Goal: Navigation & Orientation: Find specific page/section

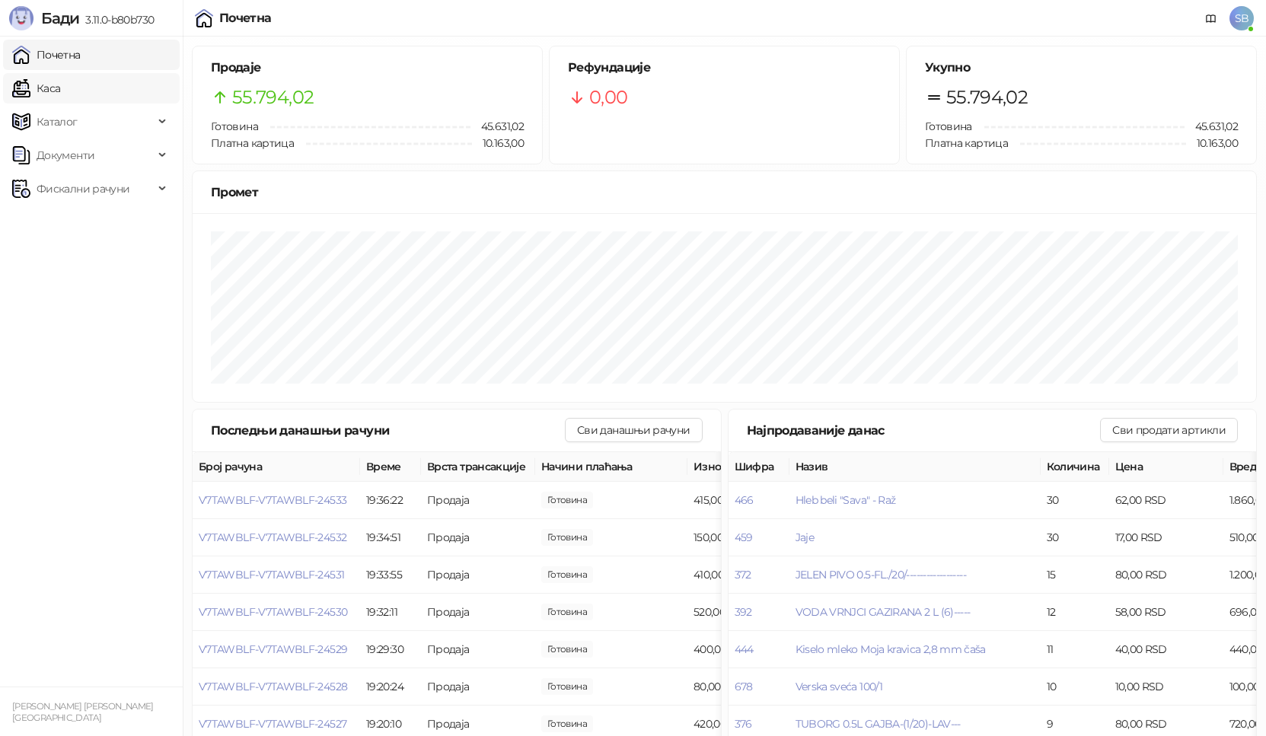
click at [44, 96] on link "Каса" at bounding box center [36, 88] width 48 height 30
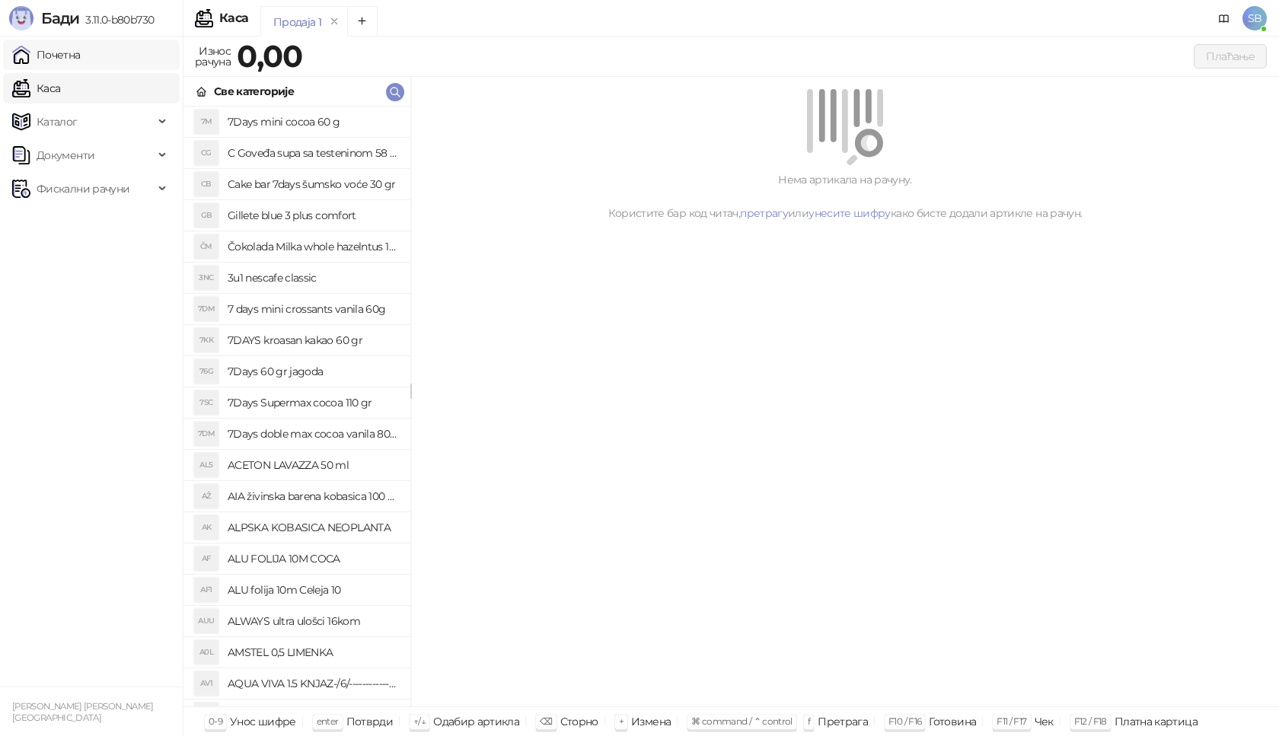
click at [67, 62] on link "Почетна" at bounding box center [46, 55] width 68 height 30
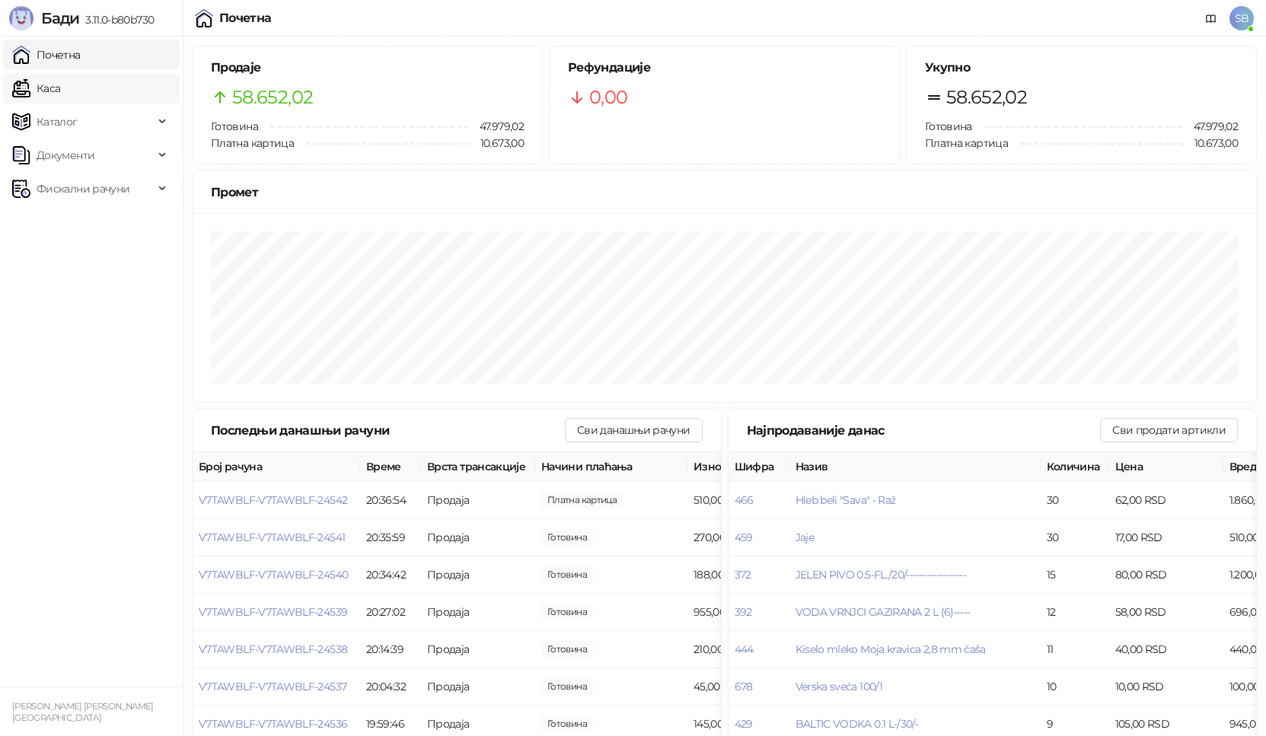
click at [37, 96] on link "Каса" at bounding box center [36, 88] width 48 height 30
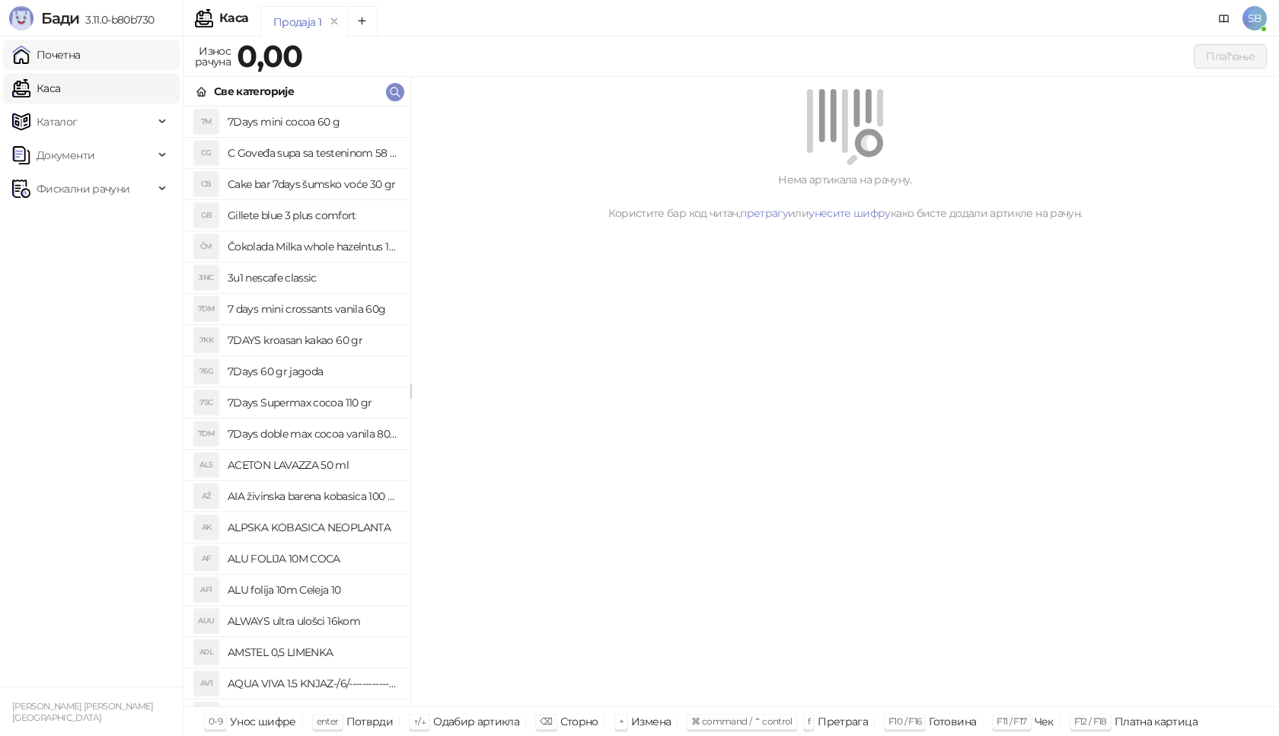
click at [53, 58] on link "Почетна" at bounding box center [46, 55] width 68 height 30
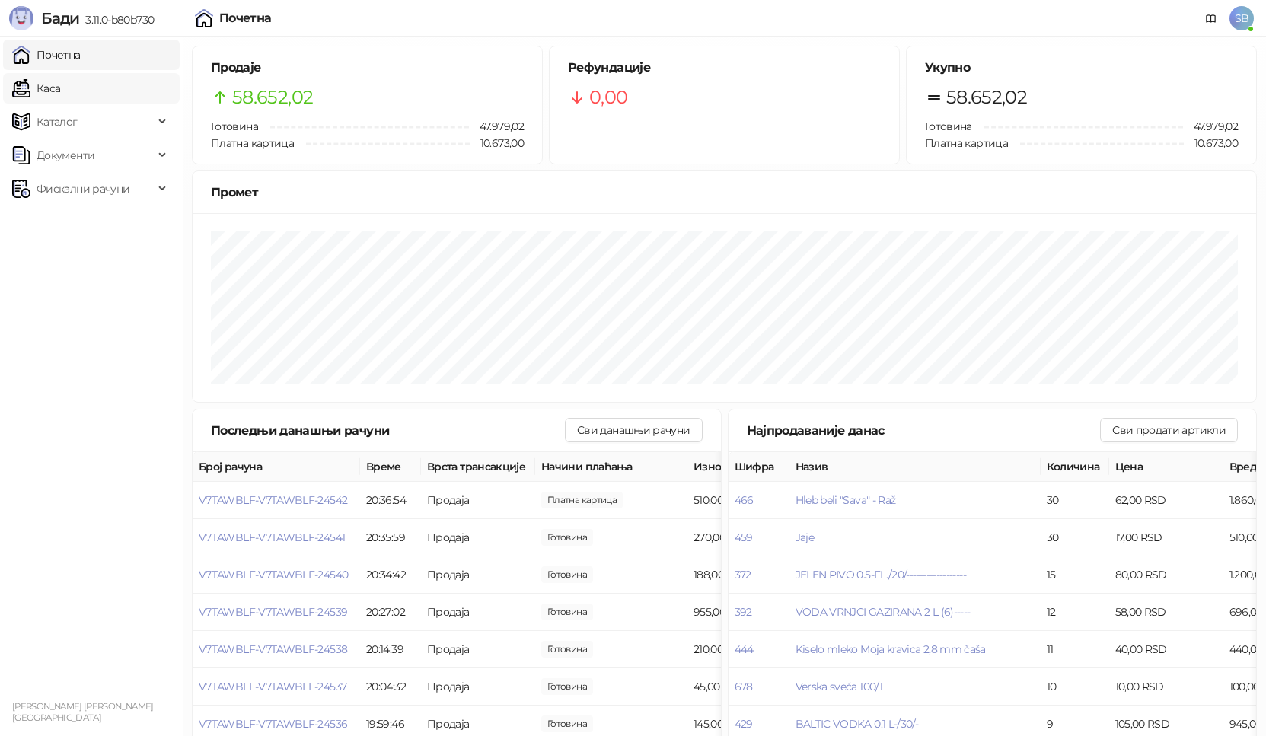
click at [48, 84] on link "Каса" at bounding box center [36, 88] width 48 height 30
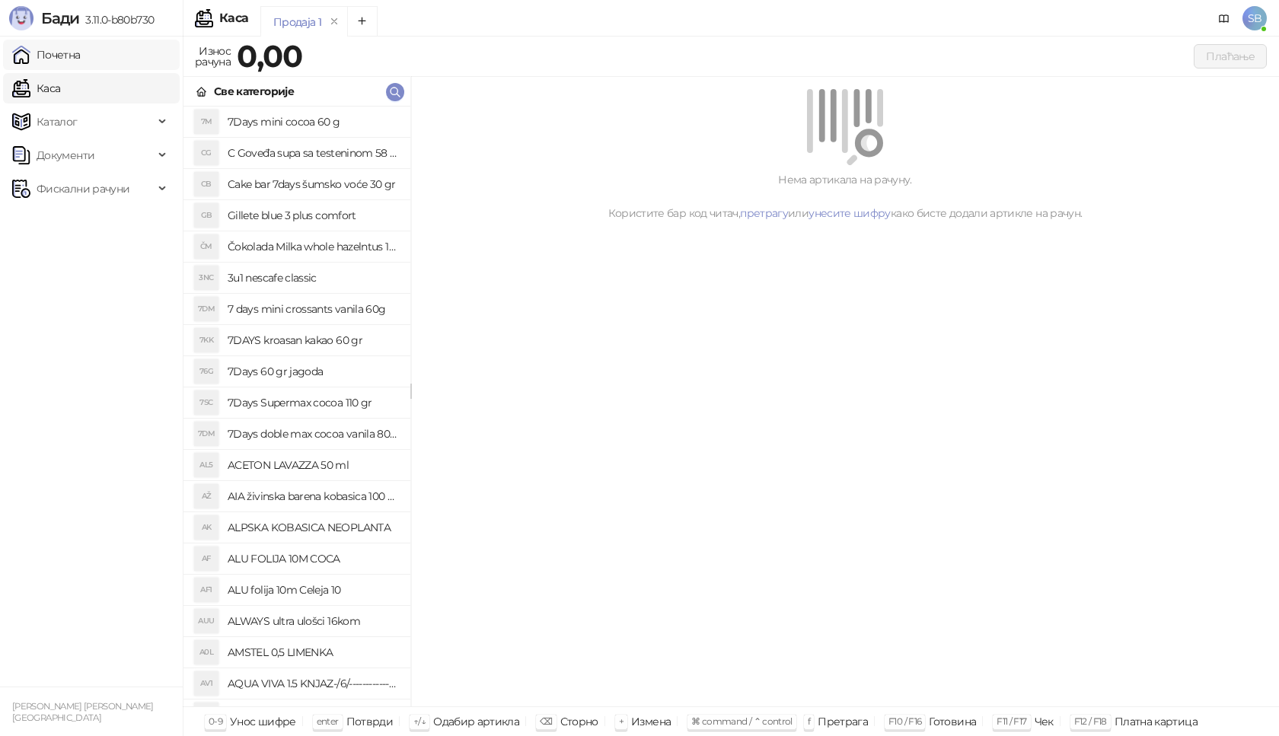
click at [57, 59] on link "Почетна" at bounding box center [46, 55] width 68 height 30
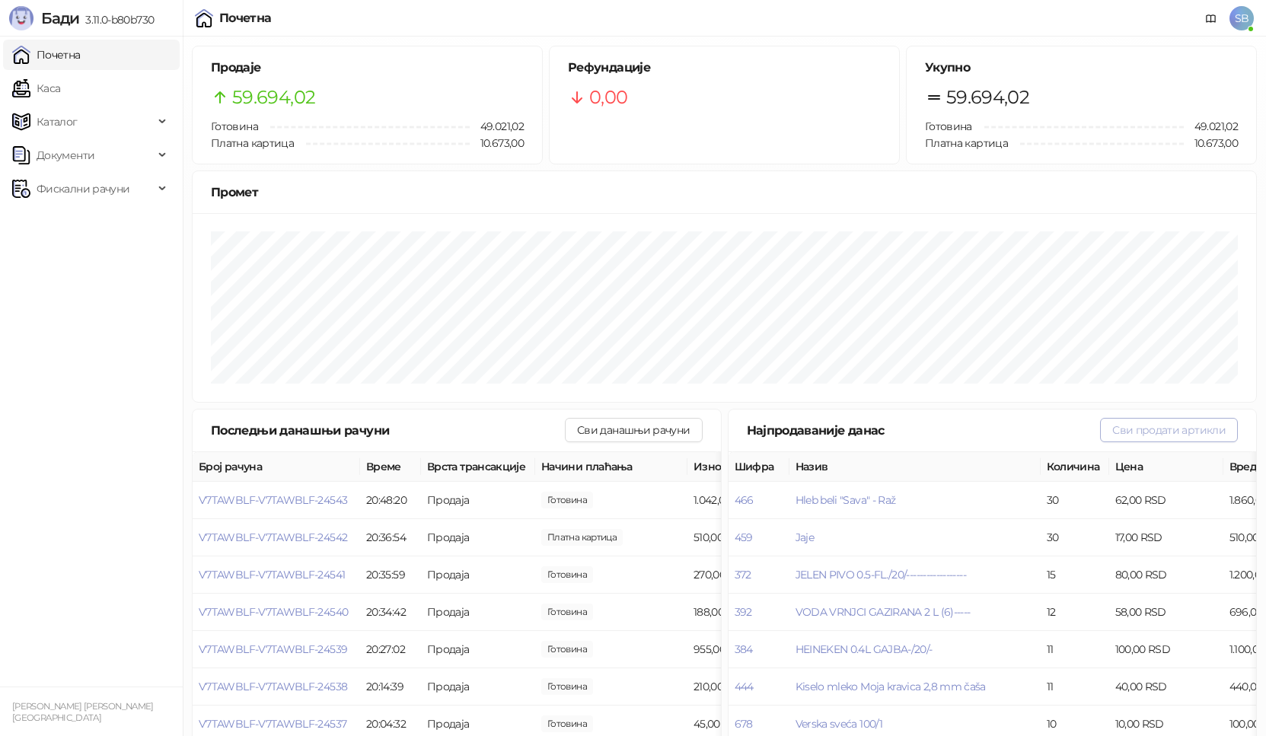
click at [1161, 436] on button "Сви продати артикли" at bounding box center [1169, 430] width 138 height 24
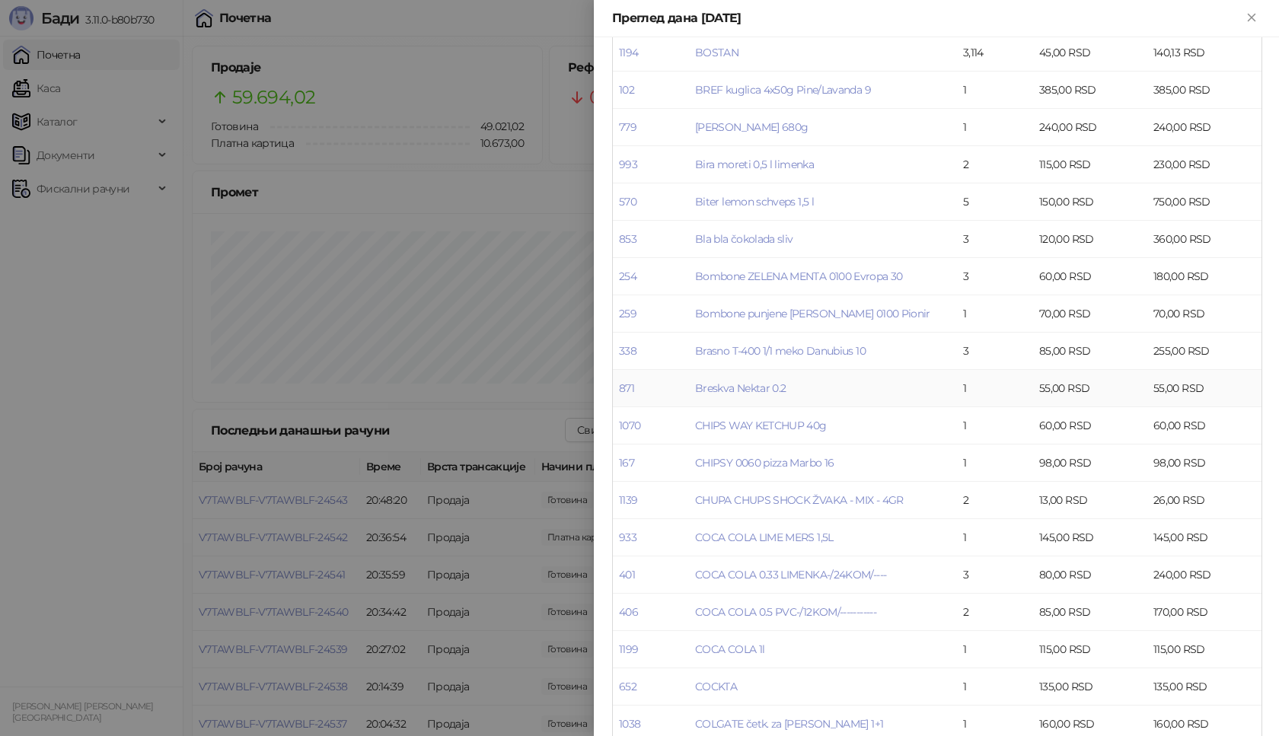
scroll to position [228, 0]
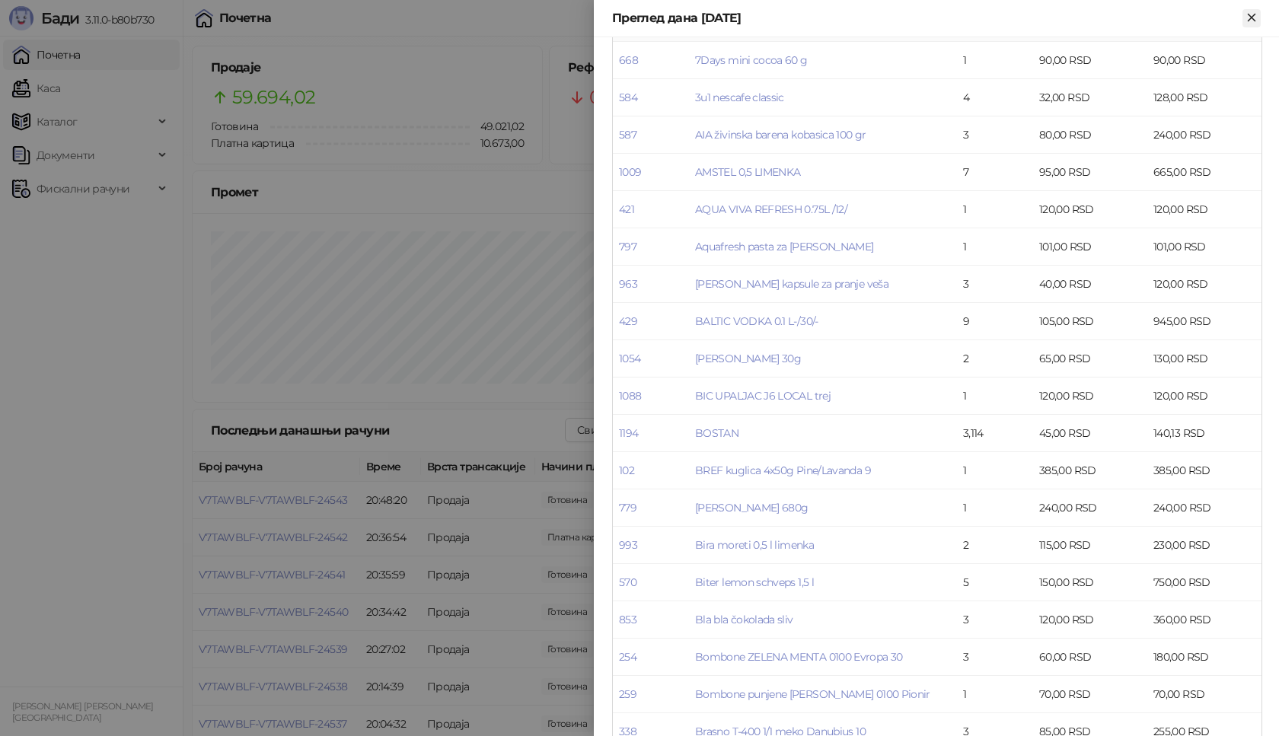
click at [1246, 21] on icon "Close" at bounding box center [1251, 18] width 14 height 14
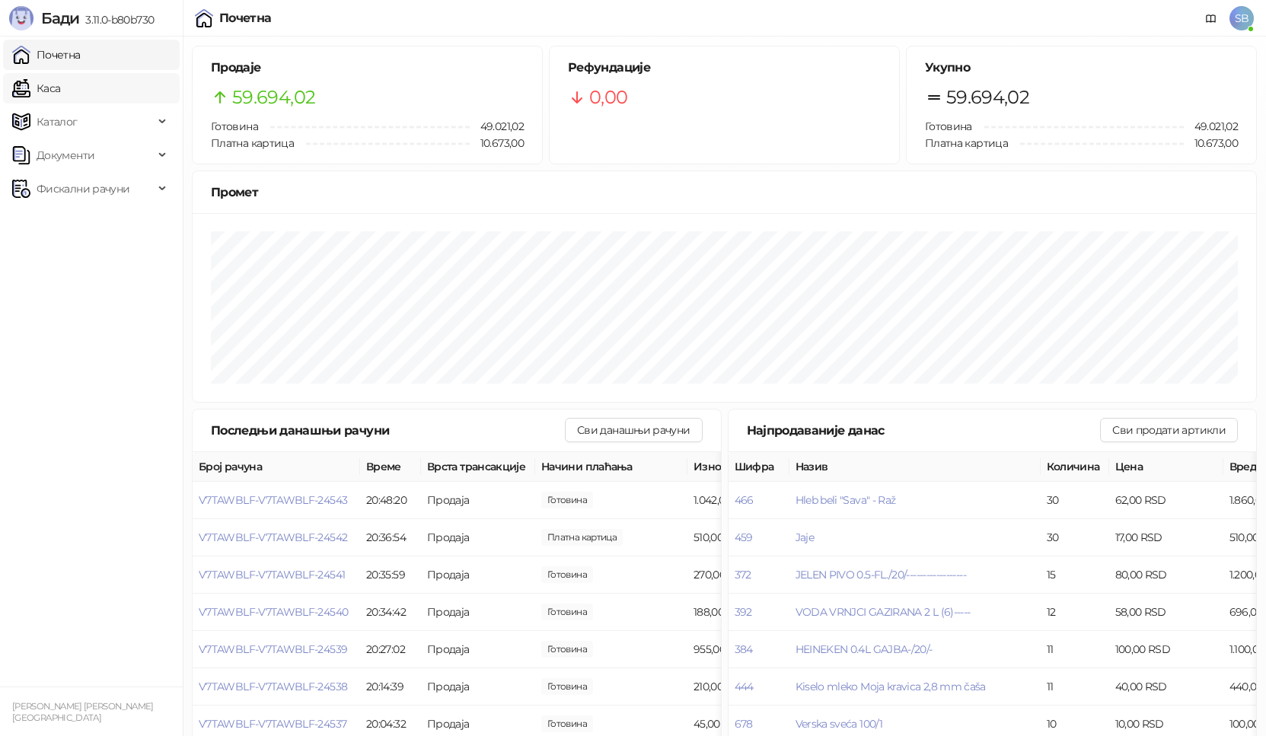
click at [47, 90] on link "Каса" at bounding box center [36, 88] width 48 height 30
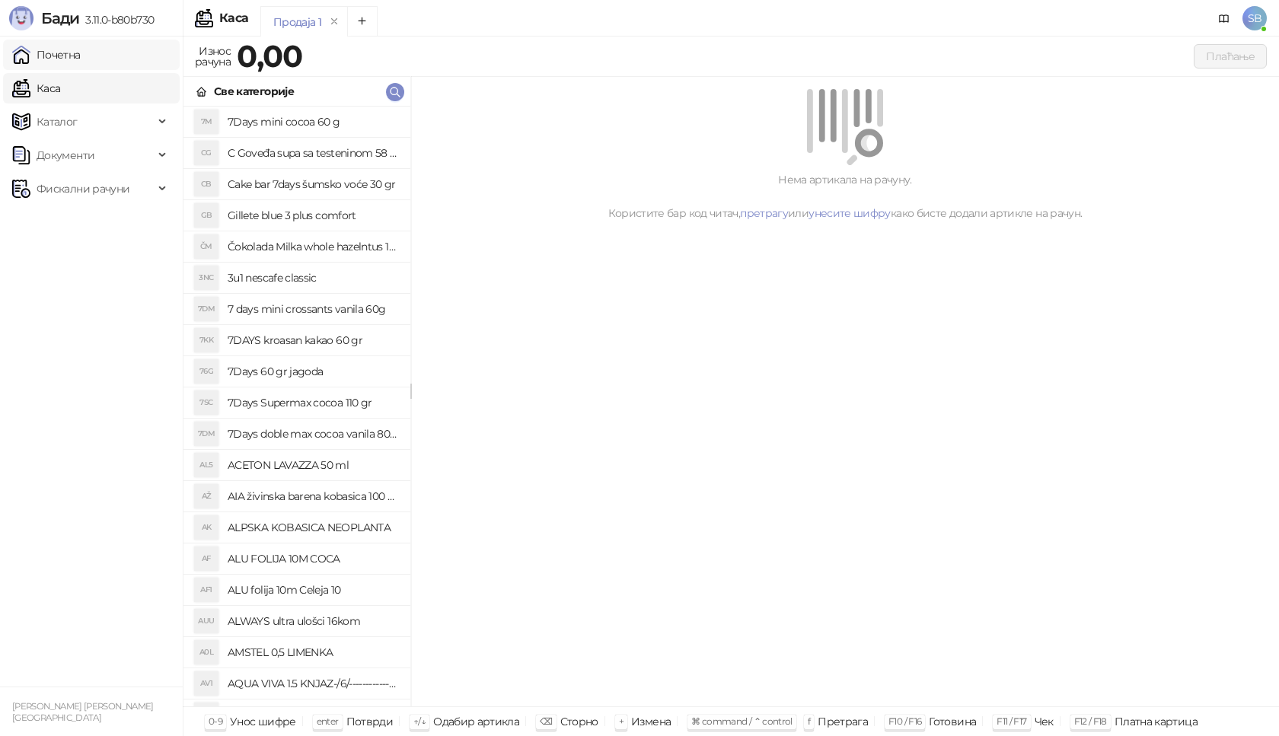
click at [59, 61] on link "Почетна" at bounding box center [46, 55] width 68 height 30
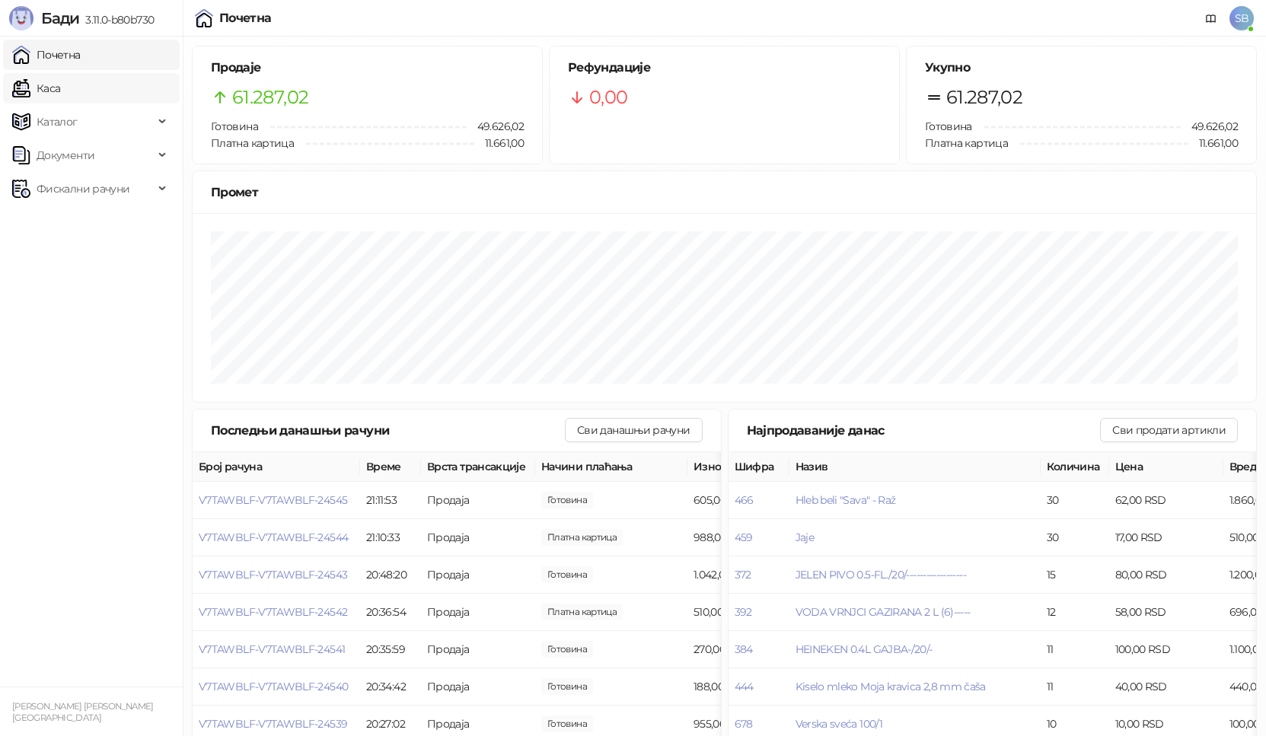
click at [60, 97] on link "Каса" at bounding box center [36, 88] width 48 height 30
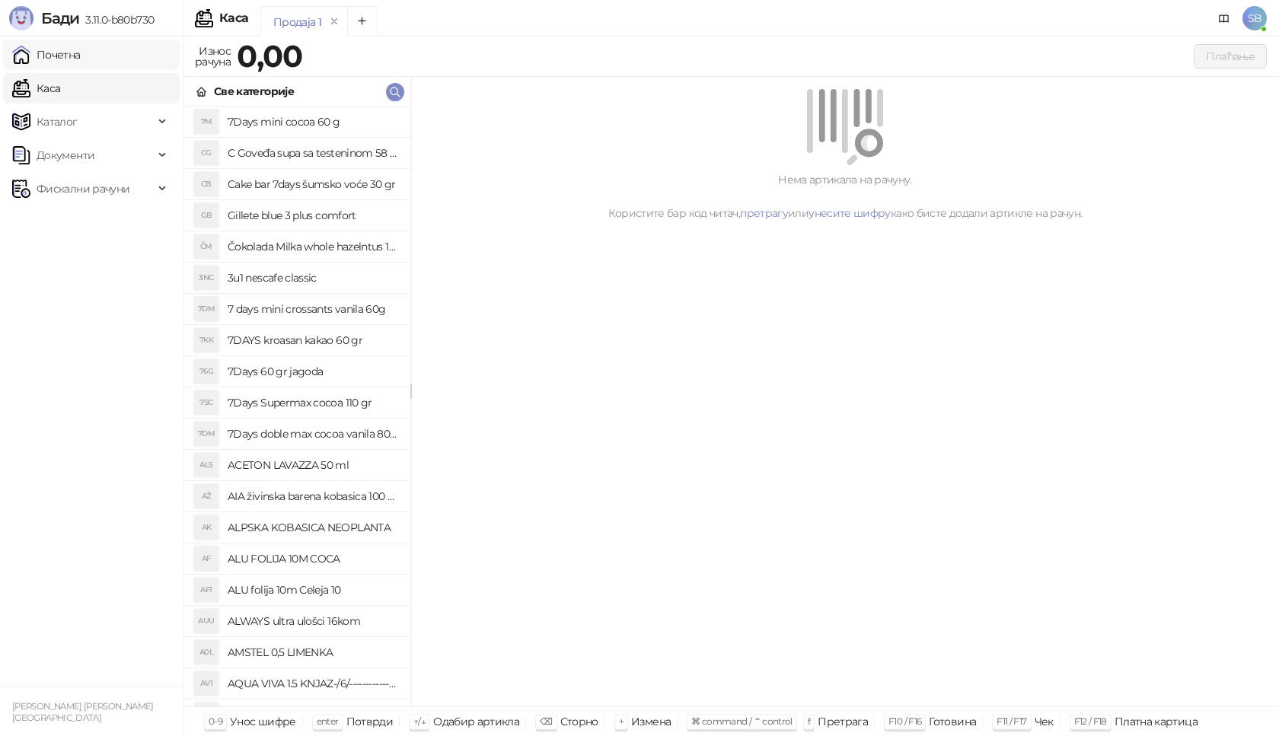
click at [78, 56] on link "Почетна" at bounding box center [46, 55] width 68 height 30
